Goal: Information Seeking & Learning: Learn about a topic

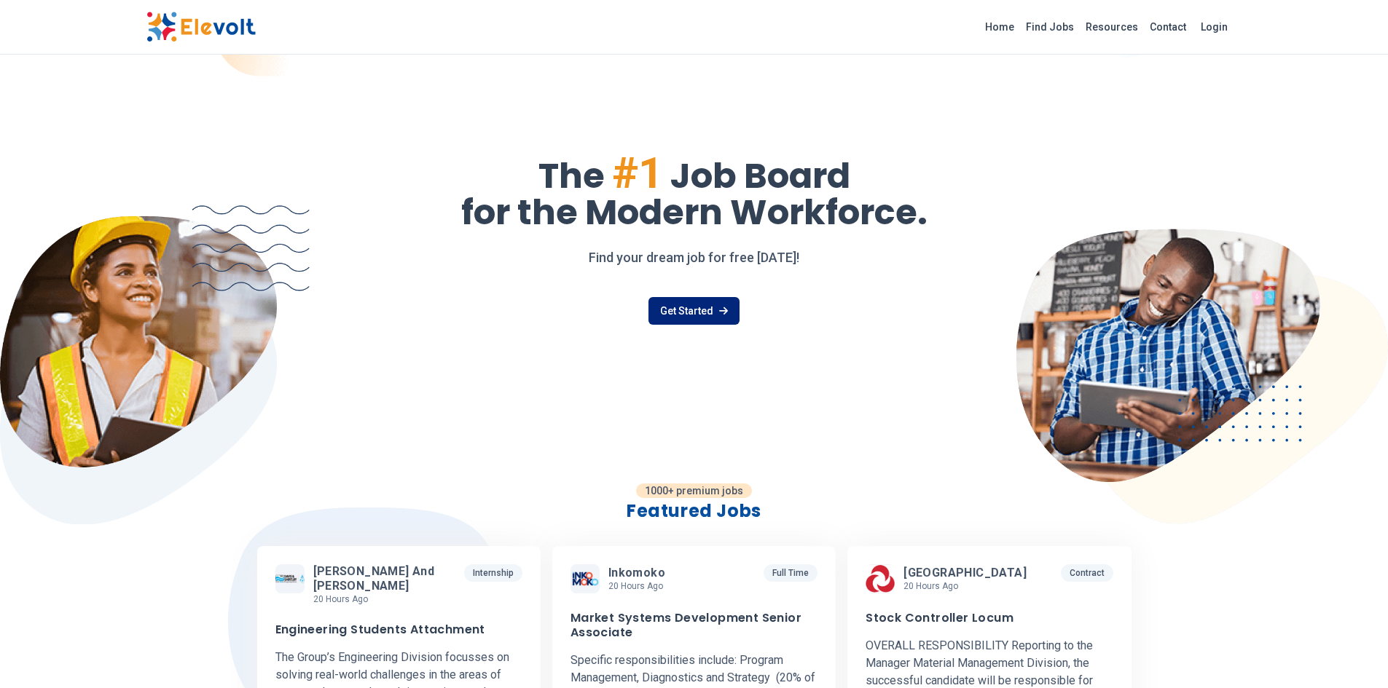
click at [704, 310] on link "Get Started" at bounding box center [693, 311] width 91 height 28
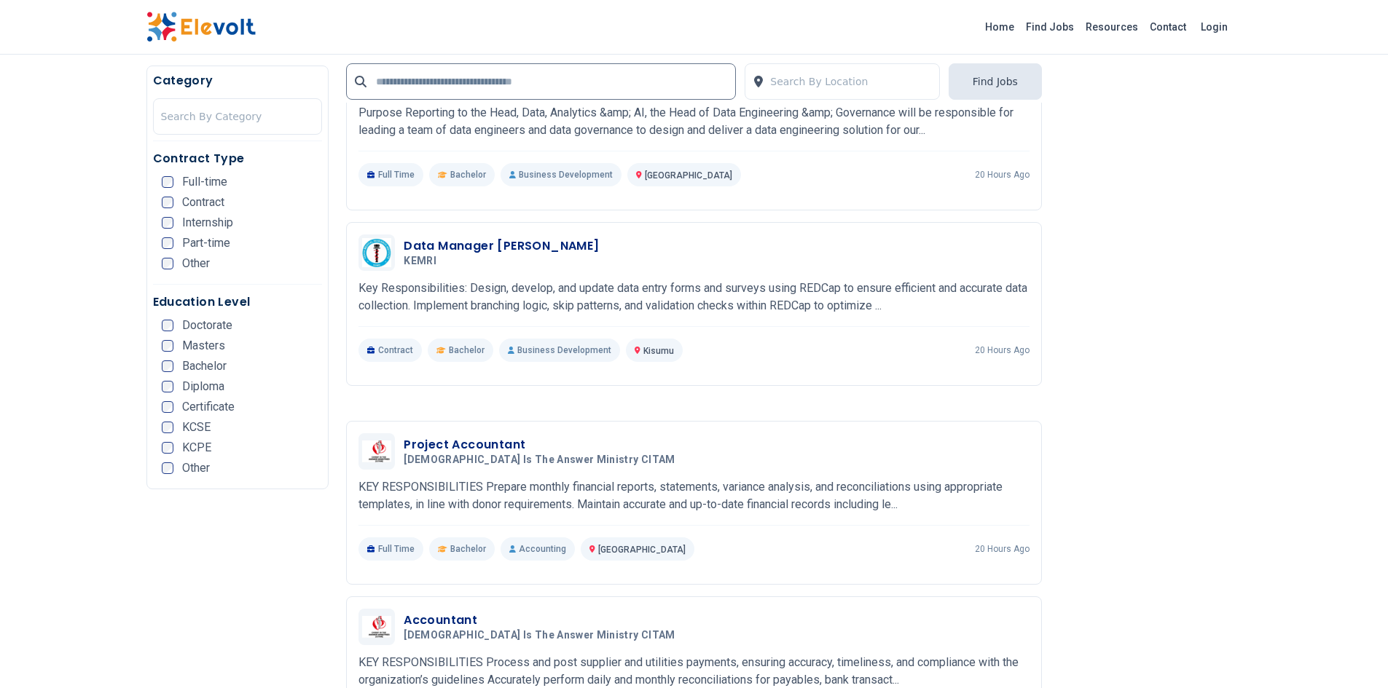
scroll to position [1748, 0]
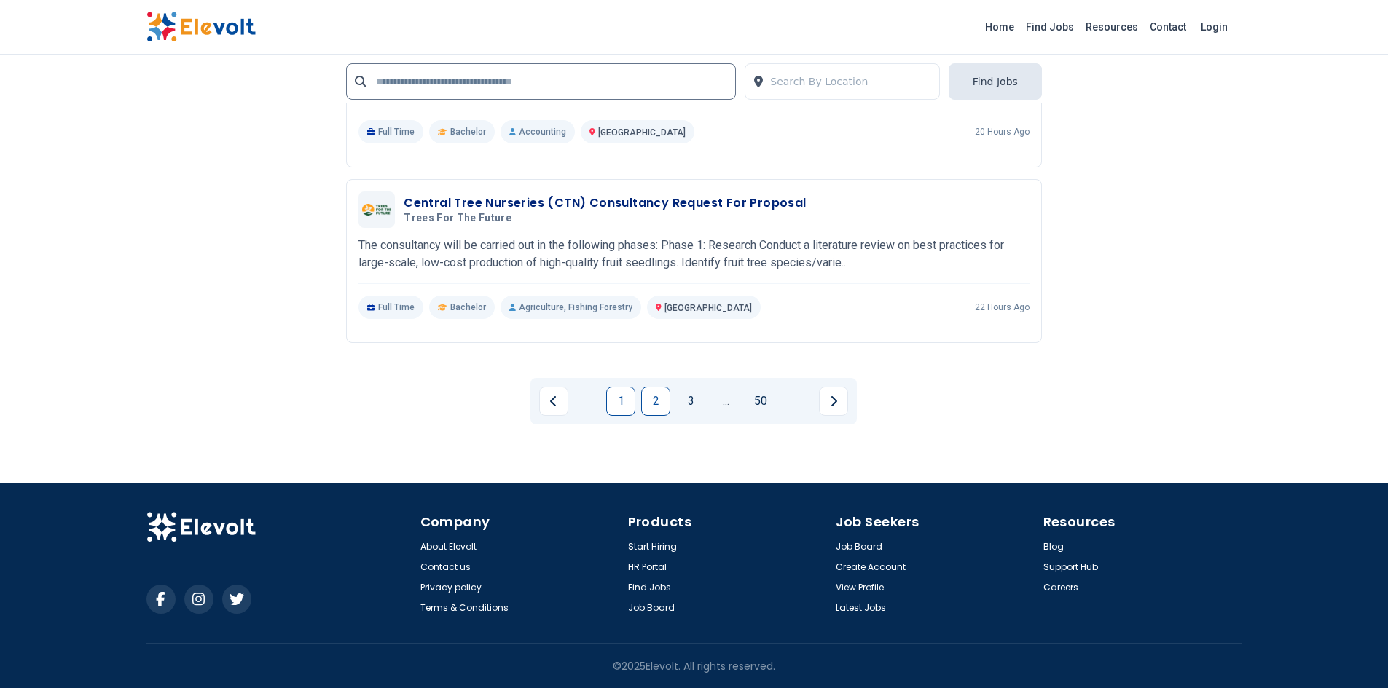
click at [659, 405] on link "2" at bounding box center [655, 401] width 29 height 29
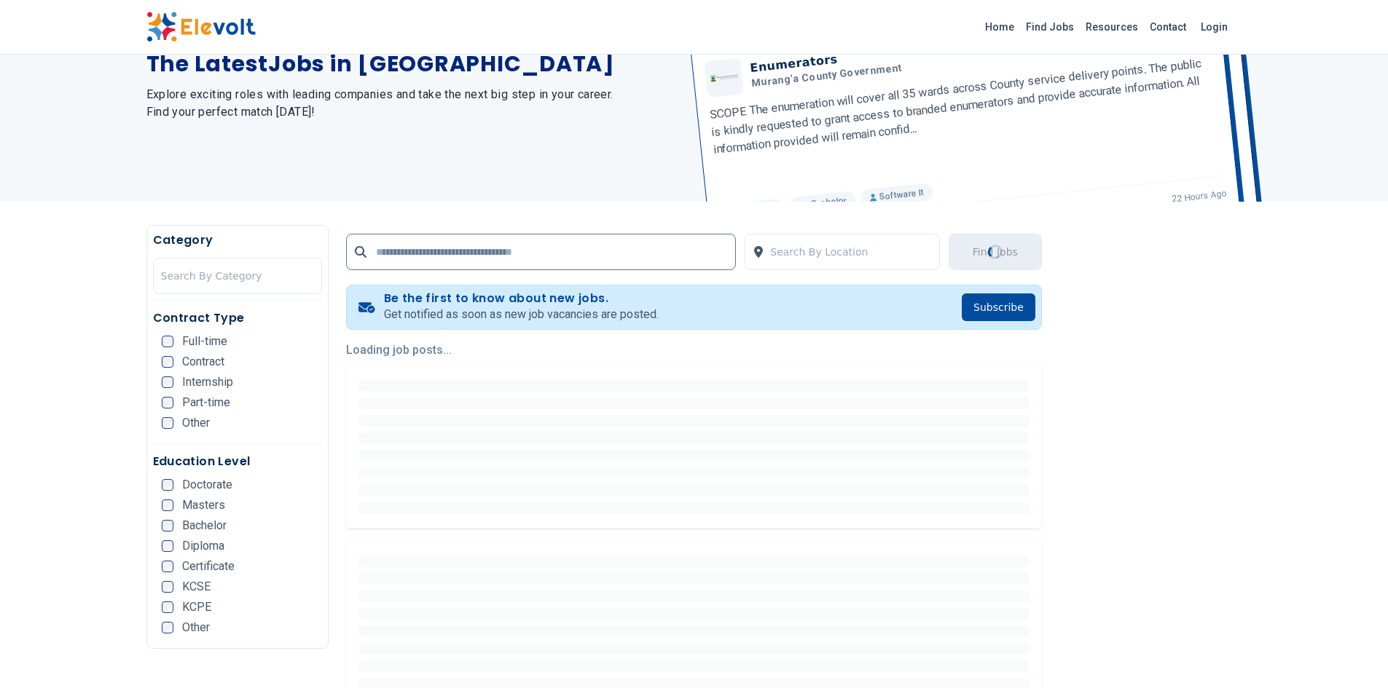
scroll to position [0, 0]
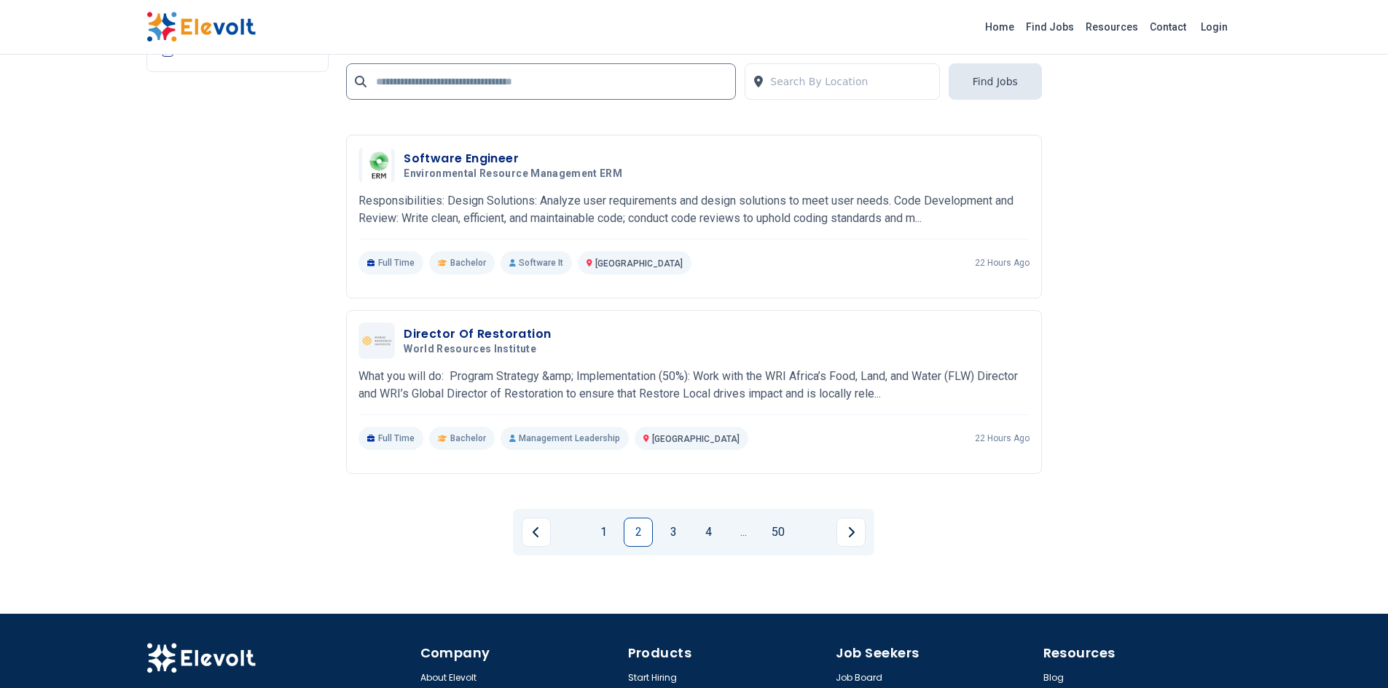
scroll to position [2841, 0]
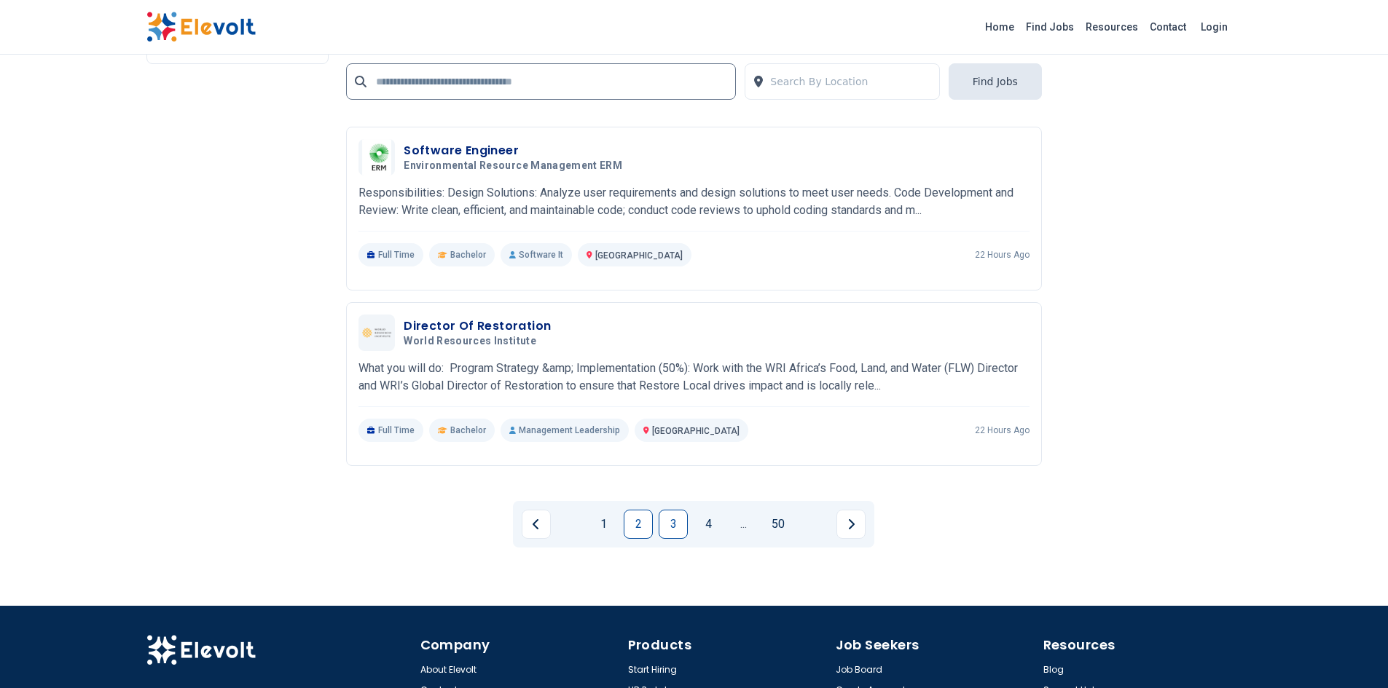
click at [671, 530] on link "3" at bounding box center [673, 524] width 29 height 29
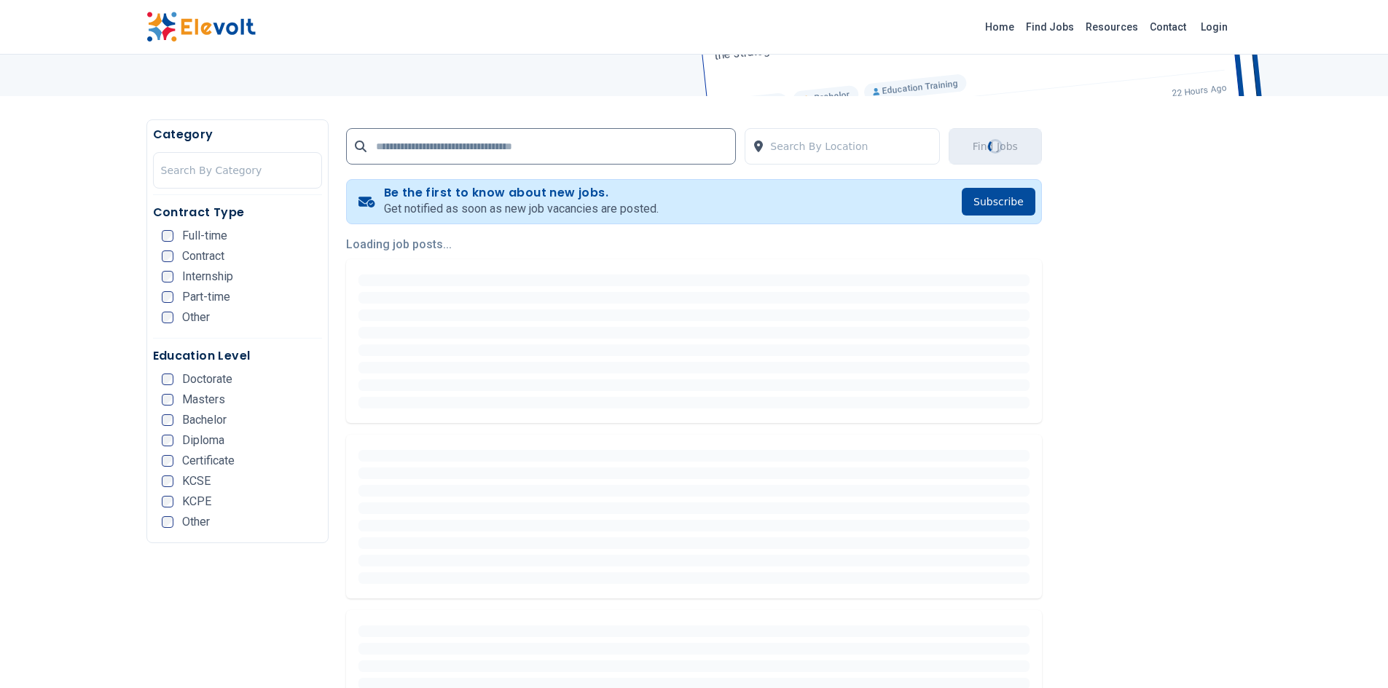
scroll to position [219, 0]
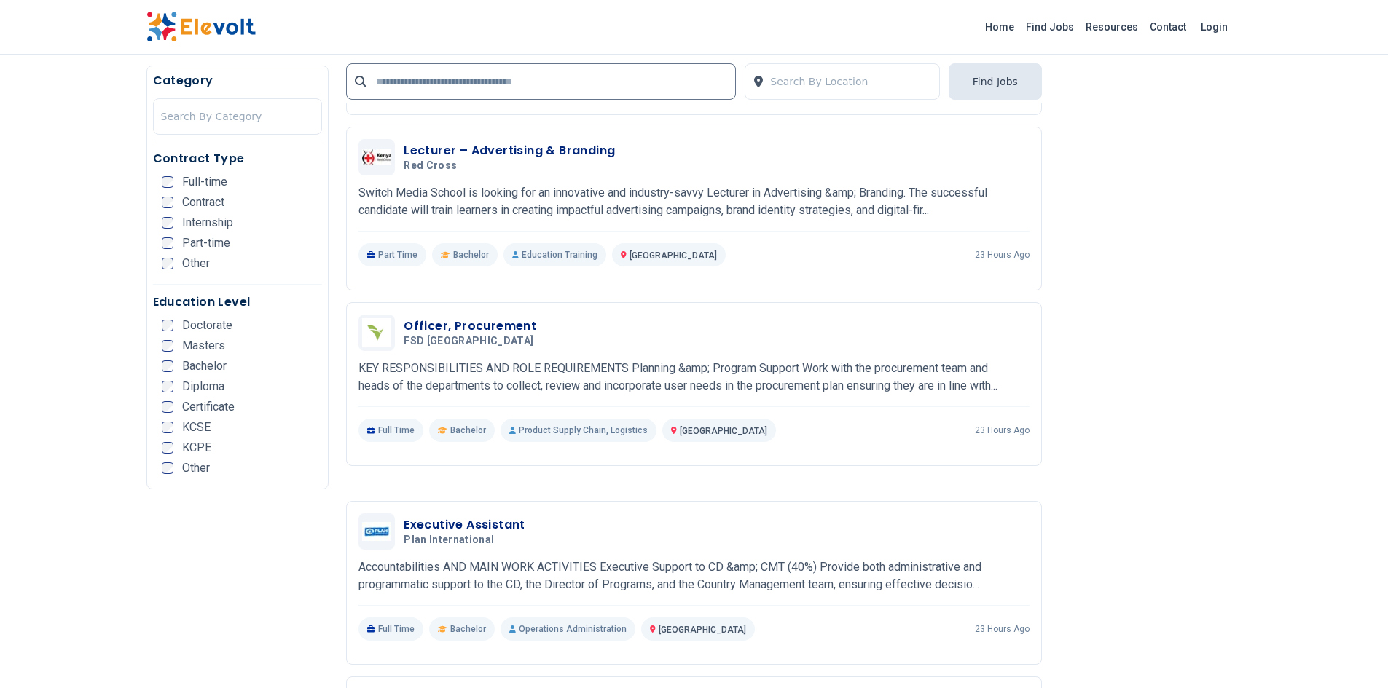
scroll to position [1748, 0]
